Goal: Transaction & Acquisition: Purchase product/service

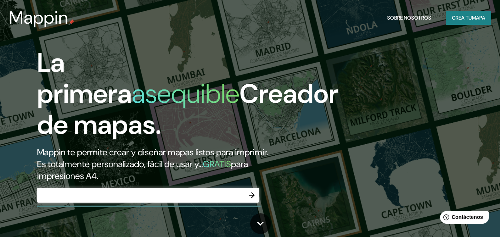
click at [149, 196] on input "text" at bounding box center [140, 195] width 207 height 9
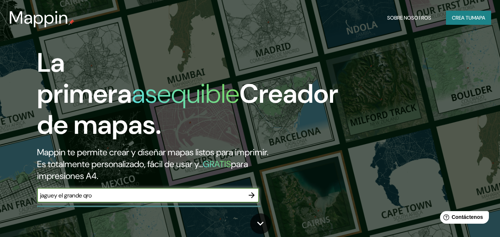
type input "jaguey el grande qro"
click at [248, 196] on icon "button" at bounding box center [251, 195] width 9 height 9
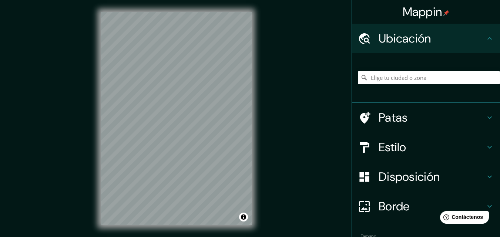
click at [291, 151] on div "Mappin Ubicación Patas Estilo Disposición Borde Elige un borde. Consejo : puede…" at bounding box center [250, 124] width 500 height 249
click at [399, 80] on input "Elige tu ciudad o zona" at bounding box center [429, 77] width 142 height 13
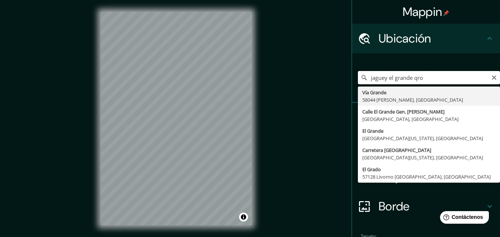
type input "[GEOGRAPHIC_DATA][PERSON_NAME], [GEOGRAPHIC_DATA]"
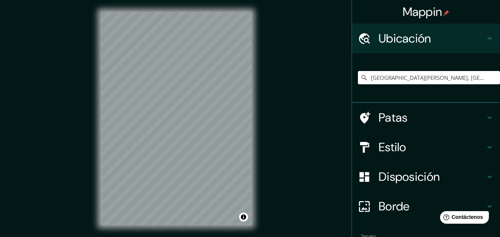
click at [399, 80] on input "[GEOGRAPHIC_DATA][PERSON_NAME], [GEOGRAPHIC_DATA]" at bounding box center [429, 77] width 142 height 13
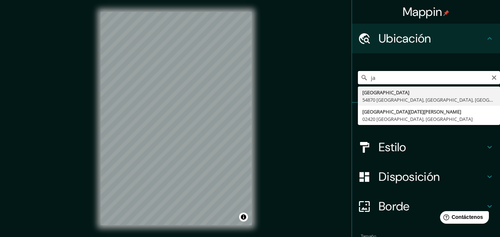
type input "j"
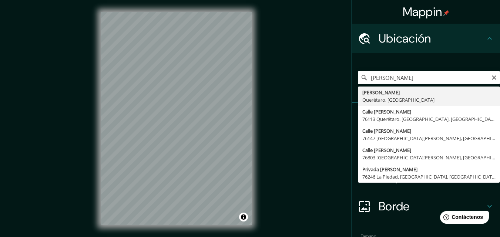
type input "[PERSON_NAME], [GEOGRAPHIC_DATA], [GEOGRAPHIC_DATA]"
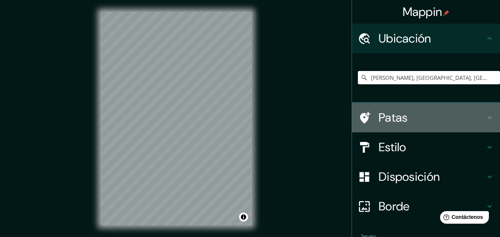
click at [403, 128] on div "Patas" at bounding box center [426, 118] width 148 height 30
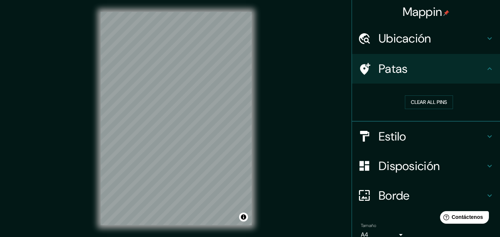
click at [99, 62] on div "© Mapbox © OpenStreetMap Improve this map" at bounding box center [176, 118] width 175 height 237
click at [246, 215] on button "Activar o desactivar atribución" at bounding box center [243, 217] width 9 height 9
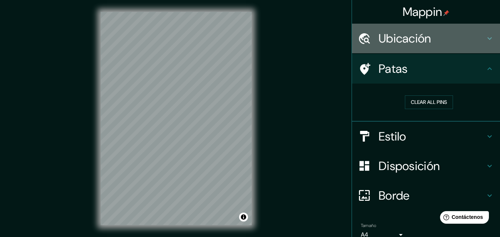
click at [485, 37] on icon at bounding box center [489, 38] width 9 height 9
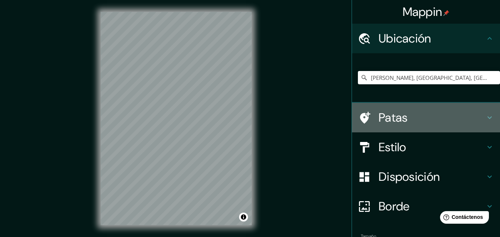
click at [479, 126] on div "Patas" at bounding box center [426, 118] width 148 height 30
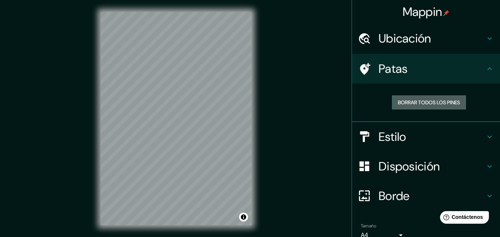
click at [452, 100] on font "Borrar todos los pines" at bounding box center [429, 102] width 62 height 7
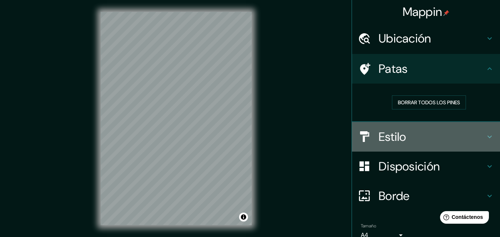
click at [420, 144] on div "Estilo" at bounding box center [426, 137] width 148 height 30
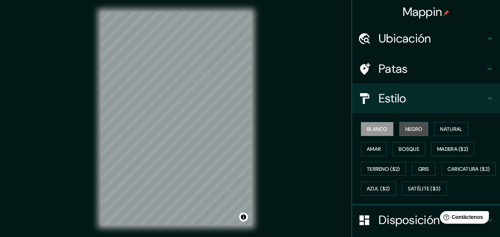
click at [413, 134] on button "Negro" at bounding box center [413, 129] width 29 height 14
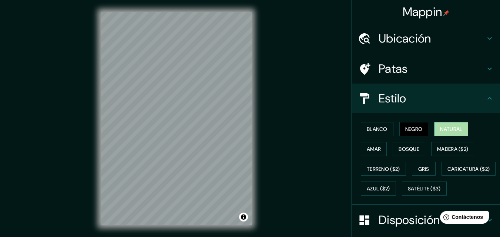
click at [449, 131] on font "Natural" at bounding box center [451, 129] width 22 height 7
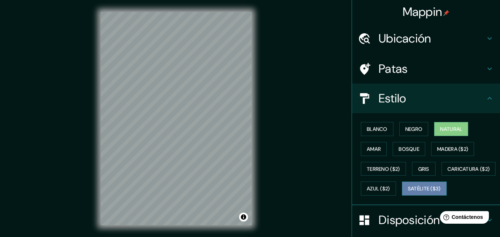
click at [408, 192] on font "Satélite ($3)" at bounding box center [424, 189] width 33 height 7
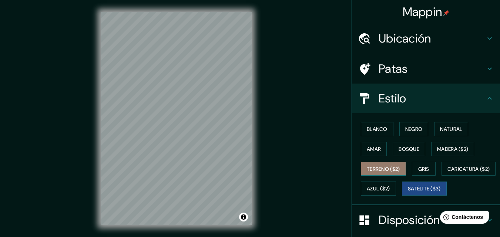
click at [384, 168] on font "Terreno ($2)" at bounding box center [382, 169] width 33 height 7
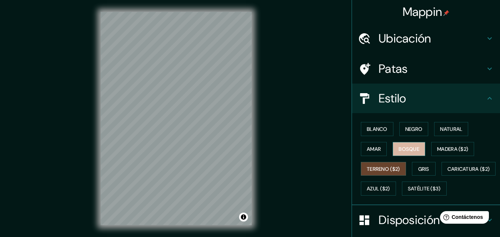
click at [404, 146] on font "Bosque" at bounding box center [408, 149] width 21 height 7
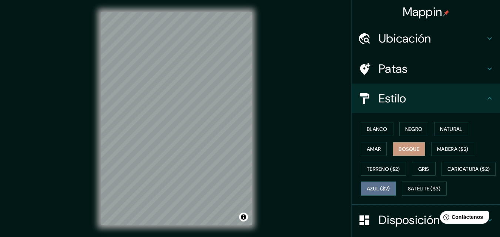
click at [396, 194] on button "Azul ($2)" at bounding box center [378, 189] width 35 height 14
click at [97, 82] on div "© Mapbox © OpenStreetMap Improve this map" at bounding box center [176, 118] width 175 height 237
click at [77, 108] on div "Mappin Ubicación [PERSON_NAME], [GEOGRAPHIC_DATA], [GEOGRAPHIC_DATA] Patas Esti…" at bounding box center [250, 124] width 500 height 249
click at [281, 134] on div "Mappin Ubicación [PERSON_NAME], [GEOGRAPHIC_DATA], [GEOGRAPHIC_DATA] Patas Esti…" at bounding box center [250, 124] width 500 height 249
click at [263, 143] on div "Mappin Ubicación [PERSON_NAME], [GEOGRAPHIC_DATA], [GEOGRAPHIC_DATA] Patas Esti…" at bounding box center [250, 124] width 500 height 249
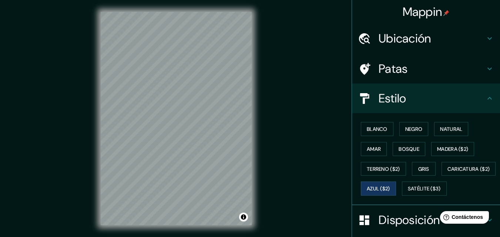
click at [283, 122] on div "Mappin Ubicación [PERSON_NAME], [GEOGRAPHIC_DATA], [GEOGRAPHIC_DATA] Patas Esti…" at bounding box center [250, 124] width 500 height 249
click at [245, 0] on html "Mappin Ubicación [PERSON_NAME], [GEOGRAPHIC_DATA], [GEOGRAPHIC_DATA] Patas Esti…" at bounding box center [250, 118] width 500 height 237
click at [118, 237] on html "Mappin Ubicación [PERSON_NAME], [GEOGRAPHIC_DATA], [GEOGRAPHIC_DATA] Patas Esti…" at bounding box center [250, 118] width 500 height 237
click at [97, 196] on div "© Mapbox © OpenStreetMap Improve this map" at bounding box center [176, 118] width 175 height 237
